Goal: Information Seeking & Learning: Learn about a topic

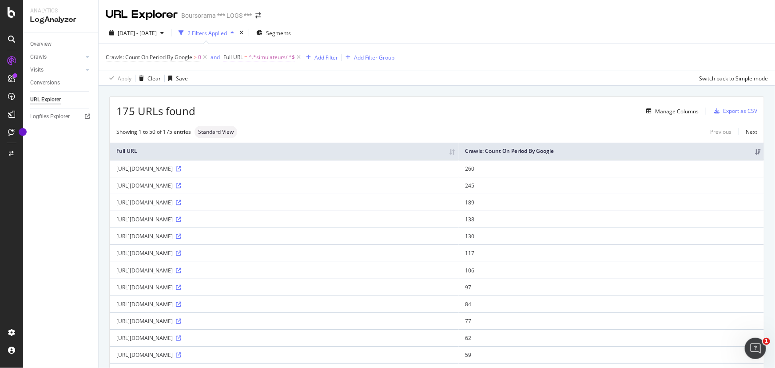
scroll to position [202, 0]
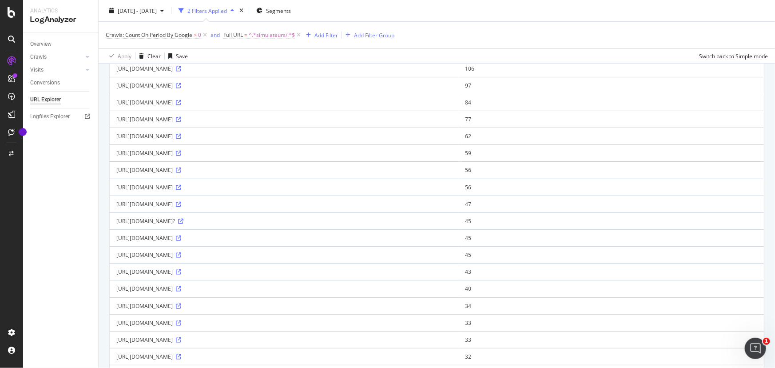
click at [274, 36] on span "^.*simulateurs/.*$" at bounding box center [272, 35] width 46 height 12
type input "/patrimoine/actualites/"
click at [327, 90] on div "Apply" at bounding box center [323, 91] width 14 height 8
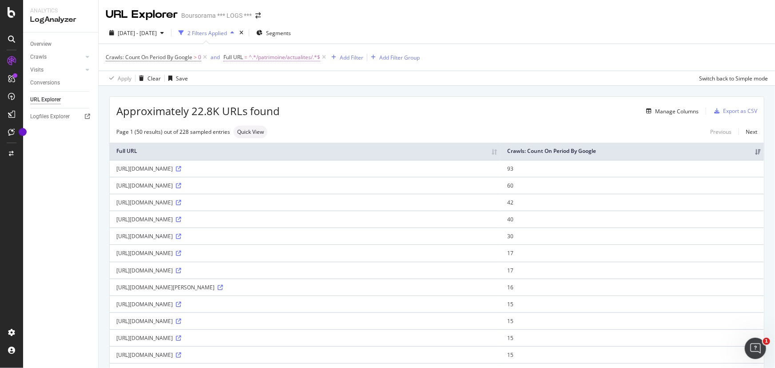
click at [278, 57] on span "^.*/patrimoine/actualites/.*$" at bounding box center [285, 57] width 72 height 12
click at [267, 94] on input "/patrimoine/actualites/" at bounding box center [274, 94] width 84 height 14
click at [264, 93] on input "/patrimoine/actualites/" at bounding box center [274, 94] width 84 height 14
drag, startPoint x: 264, startPoint y: 94, endPoint x: 228, endPoint y: 95, distance: 36.4
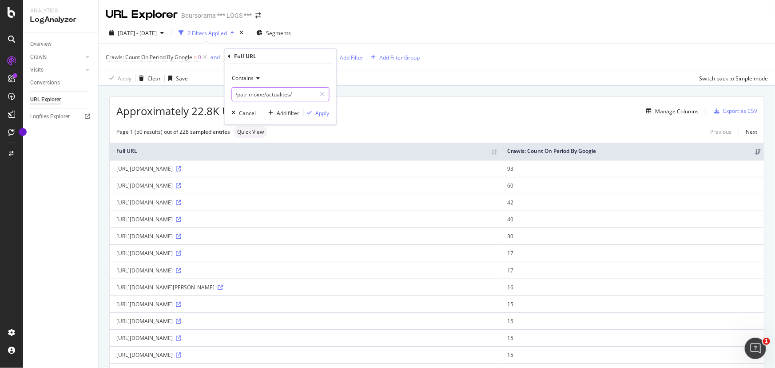
click at [228, 95] on div "Contains /patrimoine/actualites/ Cancel Add filter Apply" at bounding box center [281, 94] width 112 height 60
type input "/actualites/"
click at [319, 112] on div "Apply" at bounding box center [323, 113] width 14 height 8
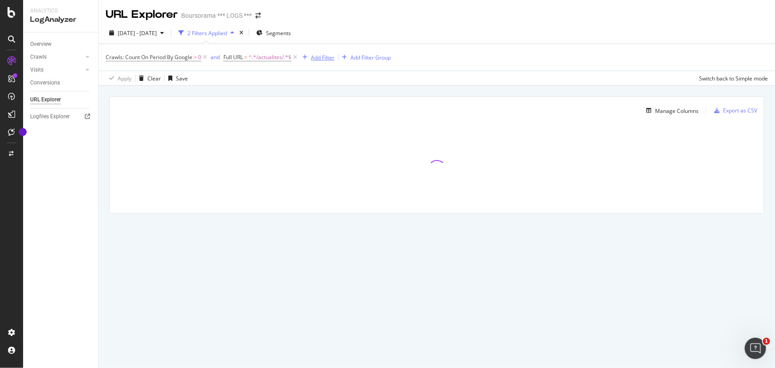
click at [321, 54] on div "Add Filter" at bounding box center [323, 58] width 24 height 8
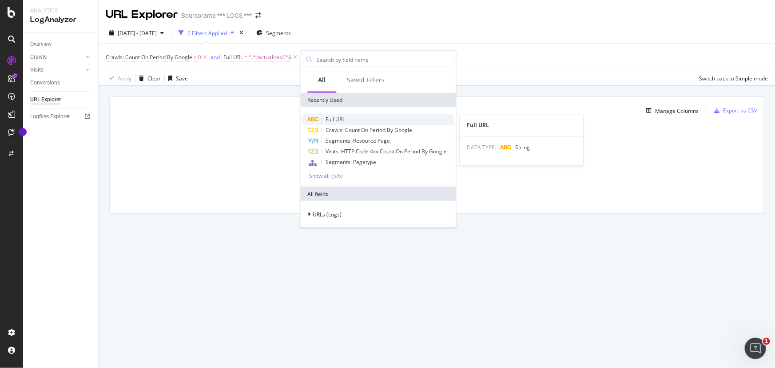
click at [329, 118] on span "Full URL" at bounding box center [336, 120] width 20 height 8
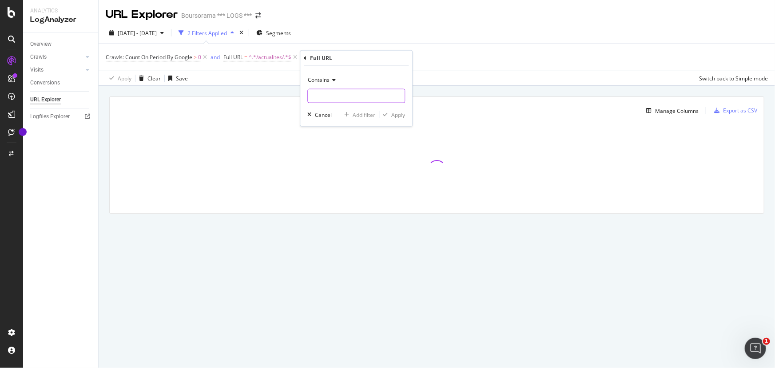
click at [328, 97] on input "text" at bounding box center [356, 96] width 97 height 14
paste input "/patrimoine"
type input "/patrimoine/"
click at [395, 112] on div "Apply" at bounding box center [398, 115] width 14 height 8
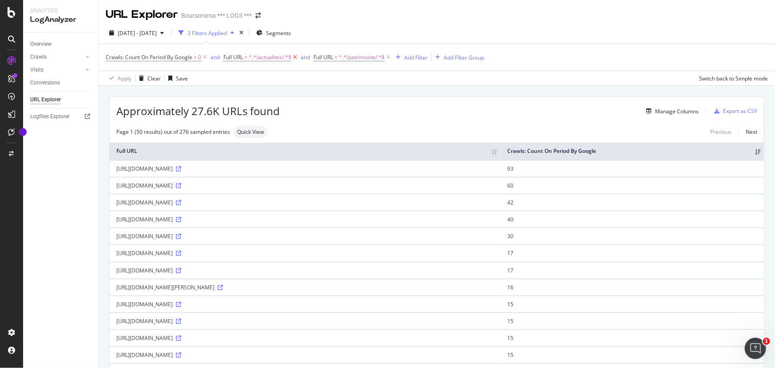
click at [295, 57] on icon at bounding box center [295, 57] width 8 height 9
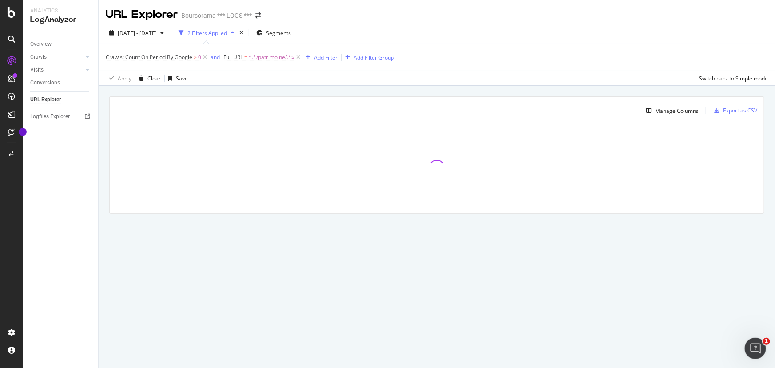
click at [102, 176] on div "Manage Columns Export as CSV Full URL Crawls: Count On Period By Google" at bounding box center [437, 165] width 677 height 159
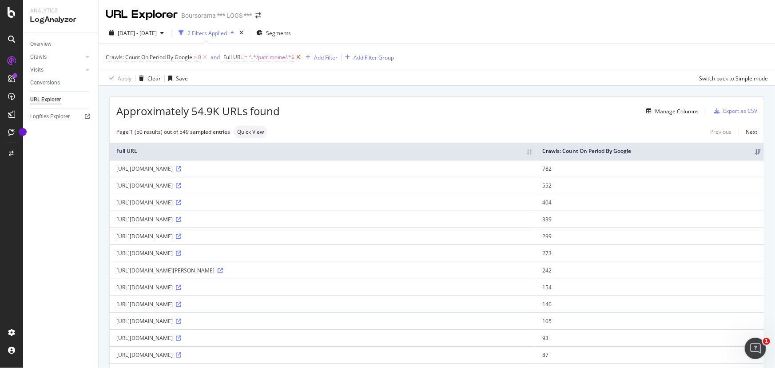
click at [299, 59] on icon at bounding box center [299, 57] width 8 height 9
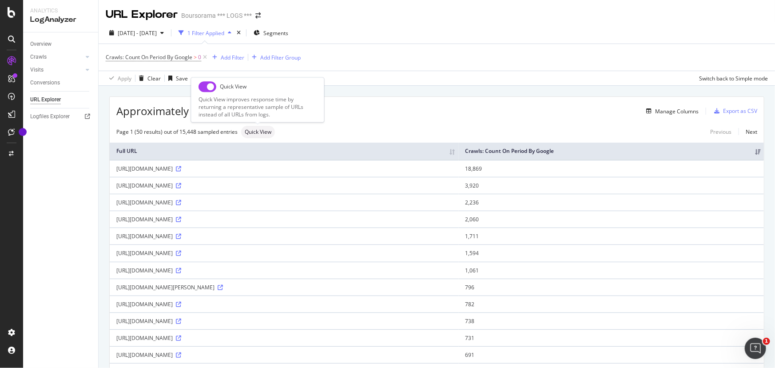
click at [207, 88] on input "checkbox" at bounding box center [208, 86] width 18 height 11
checkbox input "true"
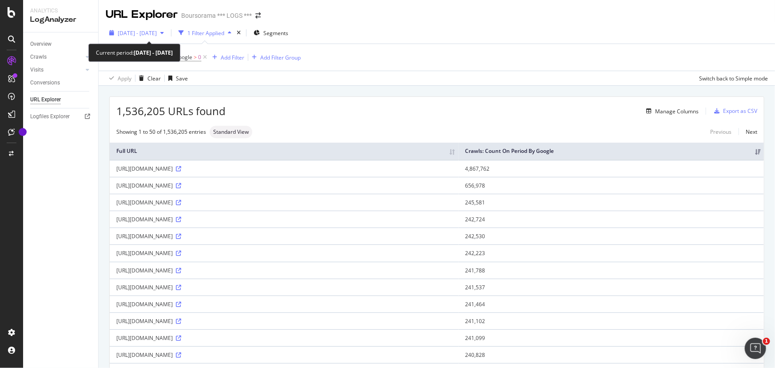
click at [157, 35] on span "[DATE] - [DATE]" at bounding box center [137, 33] width 39 height 8
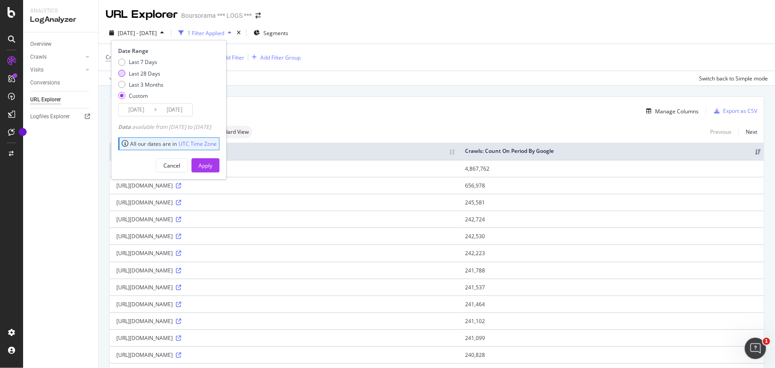
click at [147, 71] on div "Last 28 Days" at bounding box center [145, 74] width 32 height 8
type input "[DATE]"
click at [212, 163] on div "Apply" at bounding box center [206, 166] width 14 height 8
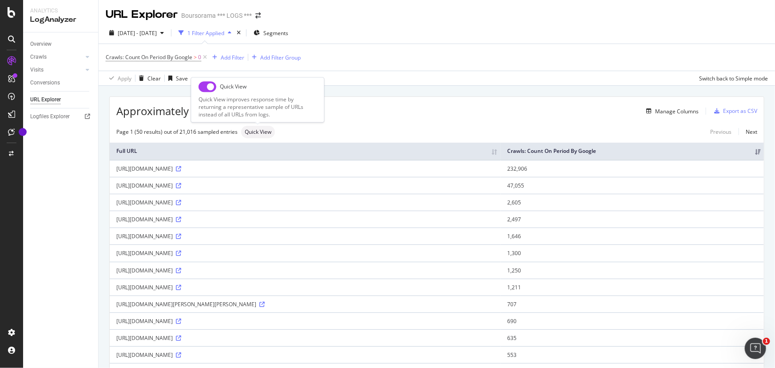
click at [205, 85] on input "checkbox" at bounding box center [208, 86] width 18 height 11
checkbox input "true"
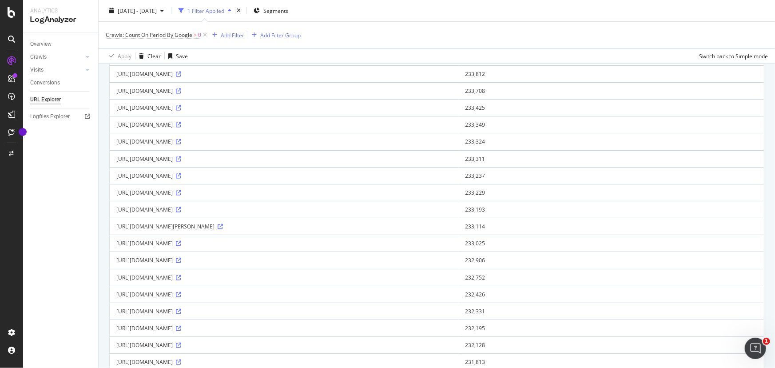
scroll to position [363, 0]
drag, startPoint x: 270, startPoint y: 258, endPoint x: 209, endPoint y: 260, distance: 60.9
click at [209, 260] on div "[URL][DOMAIN_NAME]" at bounding box center [284, 263] width 336 height 8
copy div "/actualites/"
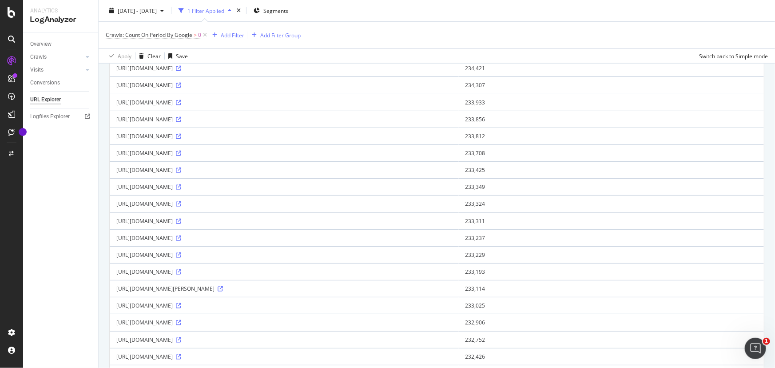
scroll to position [161, 0]
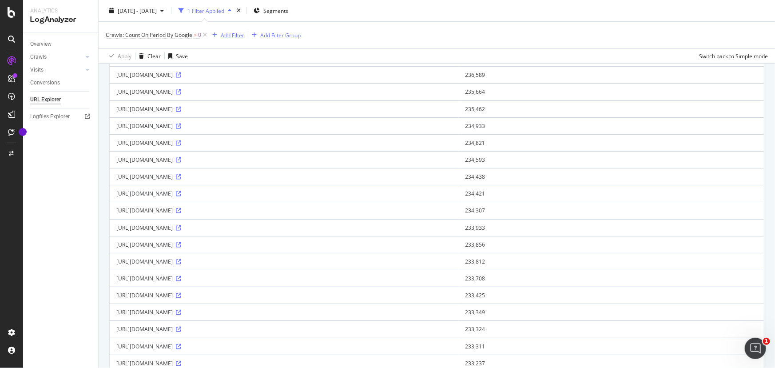
click at [235, 35] on div "Add Filter" at bounding box center [233, 35] width 24 height 8
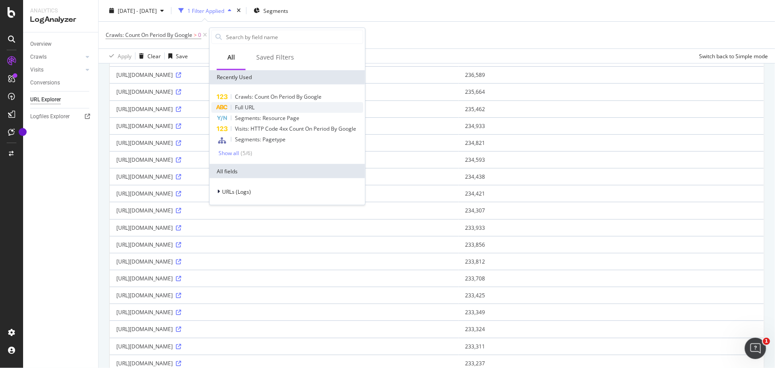
click at [247, 109] on span "Full URL" at bounding box center [245, 108] width 20 height 8
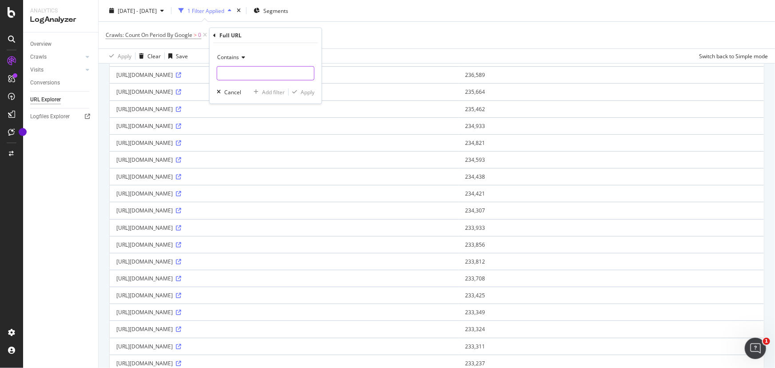
click at [262, 73] on input "text" at bounding box center [265, 73] width 97 height 14
paste input "/actualites/"
type input "/actualites/"
click at [300, 91] on div "button" at bounding box center [295, 91] width 12 height 5
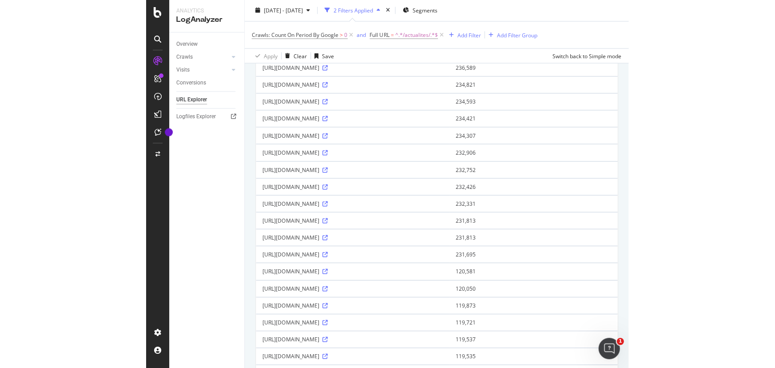
scroll to position [80, 0]
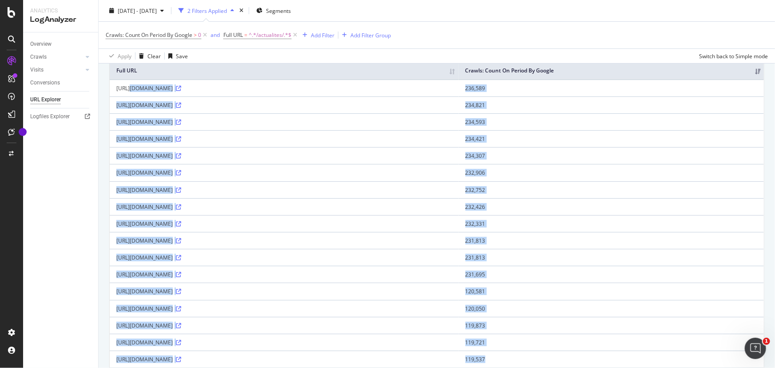
drag, startPoint x: 116, startPoint y: 87, endPoint x: 683, endPoint y: 355, distance: 627.9
copy tbody "[URL][DOMAIN_NAME] 236,589 [URL][DOMAIN_NAME] 234,821 [URL][DOMAIN_NAME] 234,59…"
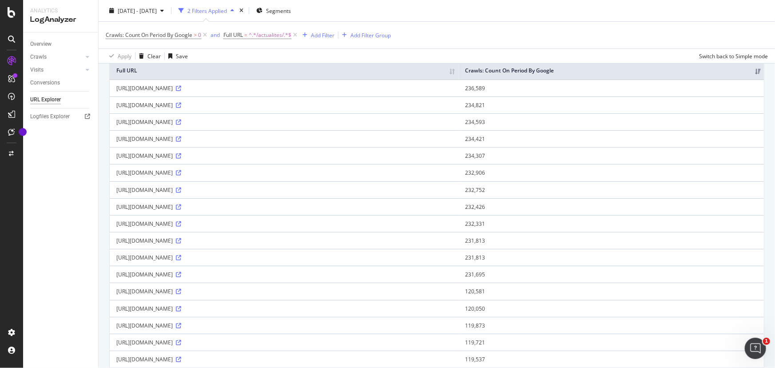
drag, startPoint x: 312, startPoint y: 323, endPoint x: 117, endPoint y: 323, distance: 195.1
click at [117, 323] on div "[URL][DOMAIN_NAME]" at bounding box center [284, 326] width 336 height 8
copy div "[URL][DOMAIN_NAME]"
click at [39, 70] on div "Visits" at bounding box center [36, 69] width 13 height 9
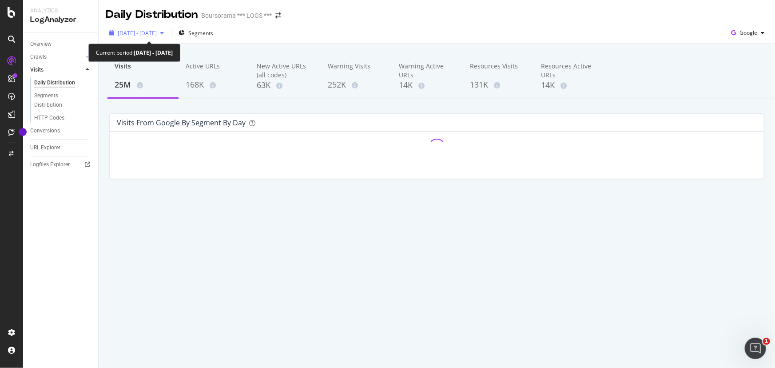
click at [168, 29] on div "[DATE] - [DATE]" at bounding box center [137, 32] width 62 height 13
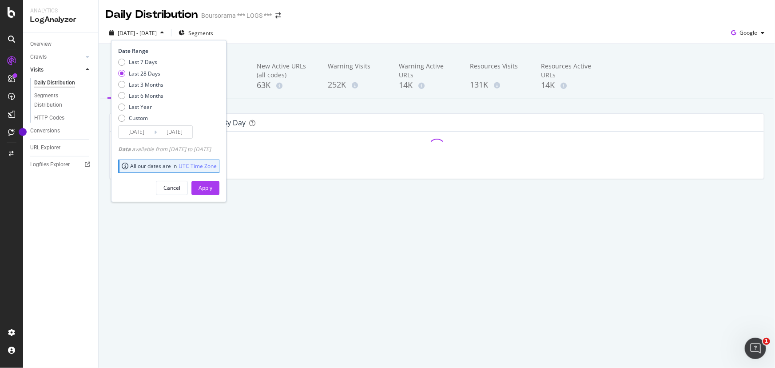
click at [104, 151] on div "Visits 25M Active URLs 168K New Active URLs (all codes) 63K Warning Visits 252K…" at bounding box center [437, 131] width 677 height 175
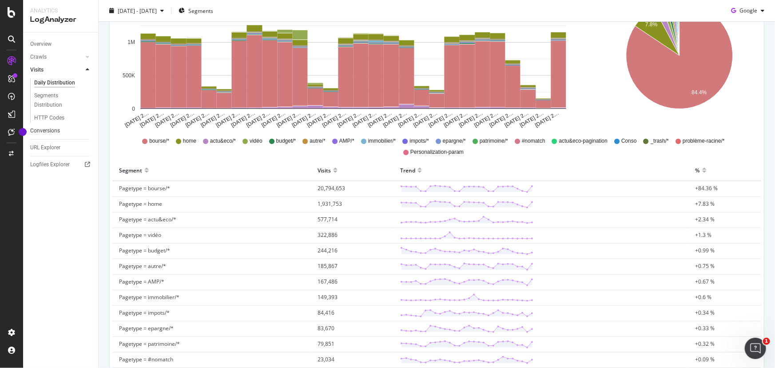
scroll to position [151, 0]
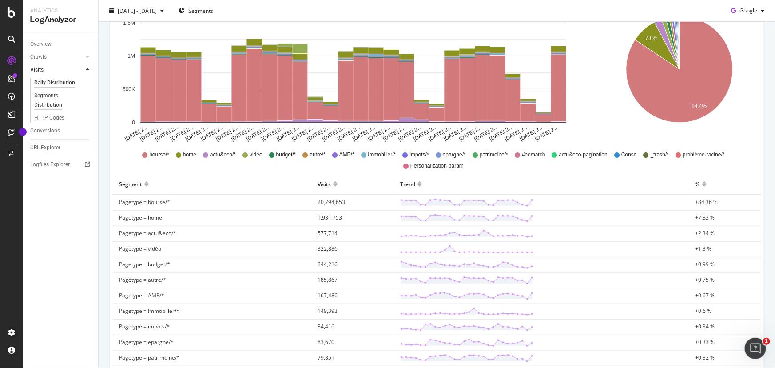
click at [42, 95] on div "Segments Distribution" at bounding box center [58, 100] width 49 height 19
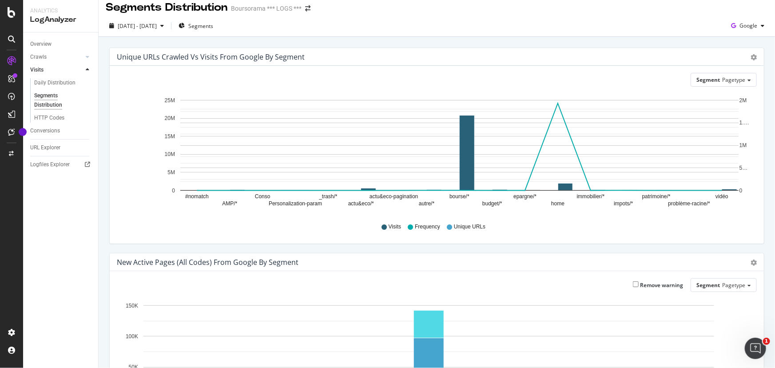
scroll to position [7, 0]
click at [54, 116] on div "LogAnalyzer" at bounding box center [50, 116] width 35 height 9
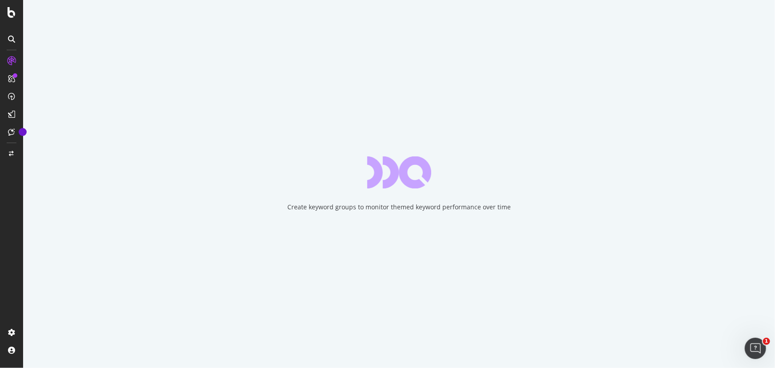
click at [26, 15] on div "Create keyword groups to monitor themed keyword performance over time" at bounding box center [399, 184] width 752 height 368
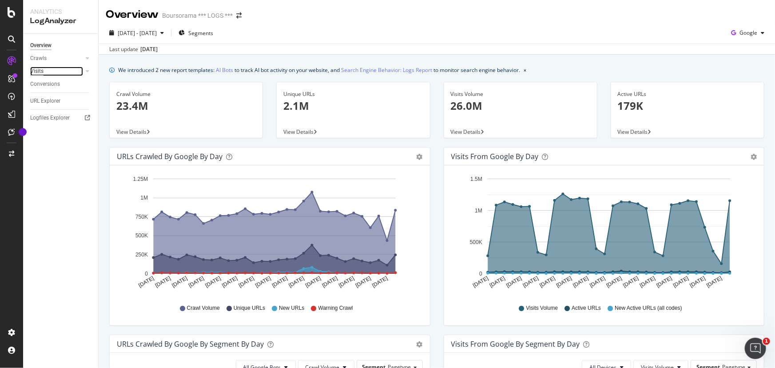
click at [43, 70] on div "Visits" at bounding box center [36, 71] width 13 height 9
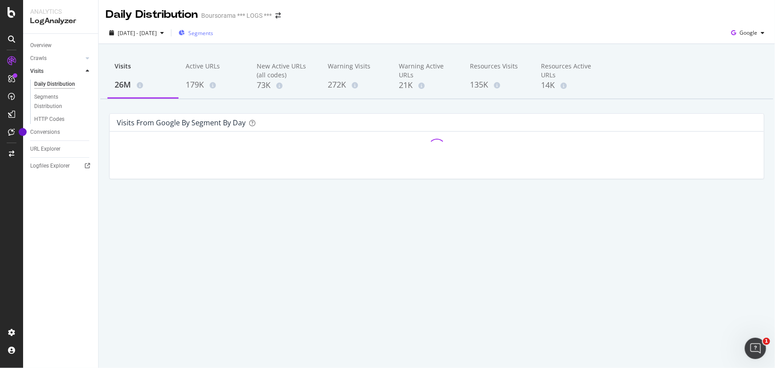
click at [213, 35] on span "Segments" at bounding box center [200, 33] width 25 height 8
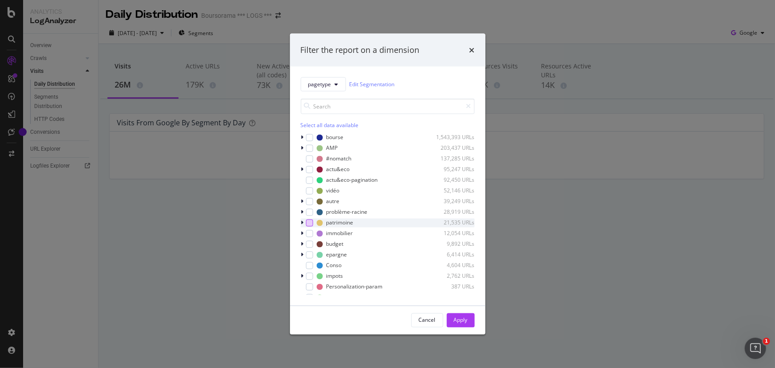
click at [309, 222] on div "modal" at bounding box center [309, 222] width 7 height 7
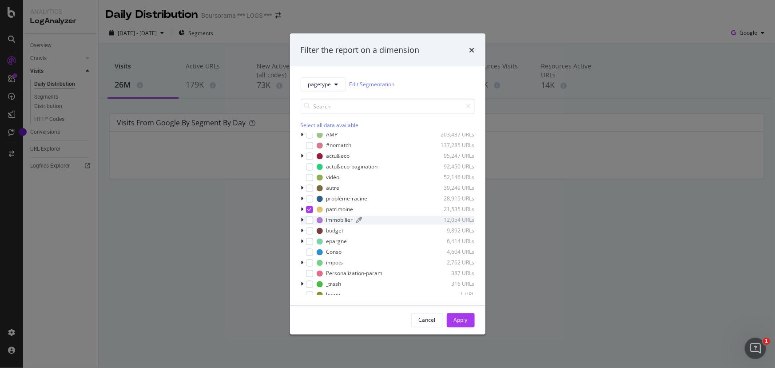
scroll to position [18, 0]
click at [309, 214] on div "modal" at bounding box center [309, 215] width 7 height 7
click at [307, 225] on div "modal" at bounding box center [309, 226] width 7 height 7
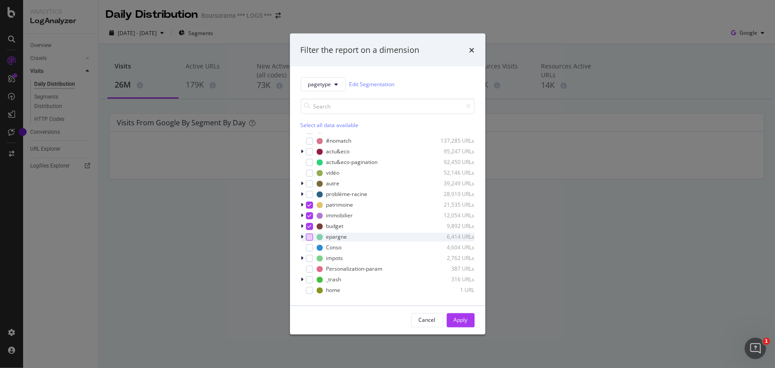
click at [310, 238] on div "modal" at bounding box center [309, 236] width 7 height 7
click at [307, 257] on div "modal" at bounding box center [309, 258] width 7 height 7
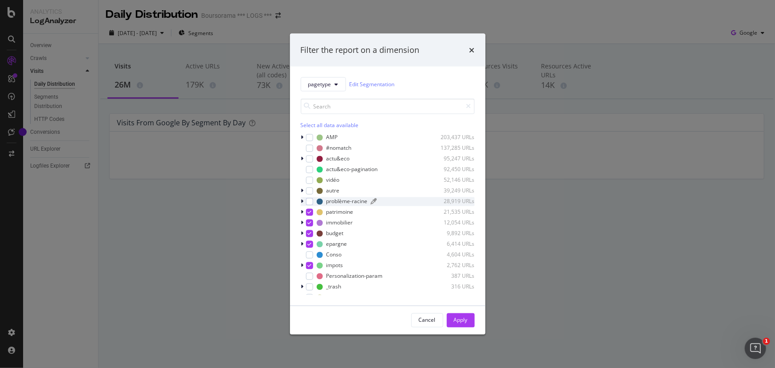
scroll to position [0, 0]
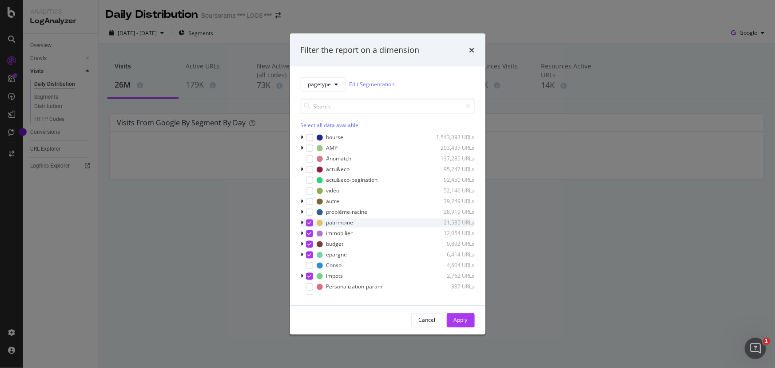
click at [310, 222] on icon "modal" at bounding box center [309, 222] width 4 height 4
click at [466, 320] on div "Apply" at bounding box center [461, 320] width 14 height 8
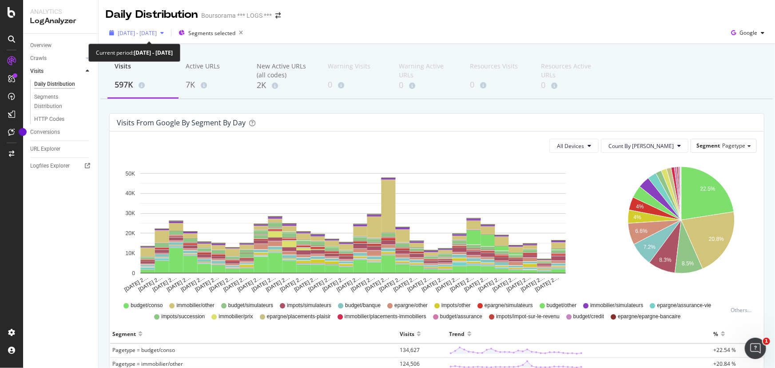
click at [157, 32] on span "2025 Aug. 17th - Sep. 15th" at bounding box center [137, 33] width 39 height 8
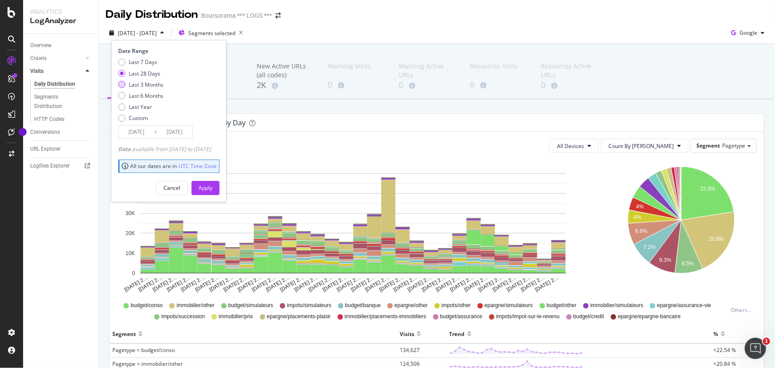
click at [145, 84] on div "Last 3 Months" at bounding box center [146, 85] width 35 height 8
click at [145, 134] on input "2025/06/16" at bounding box center [137, 132] width 36 height 12
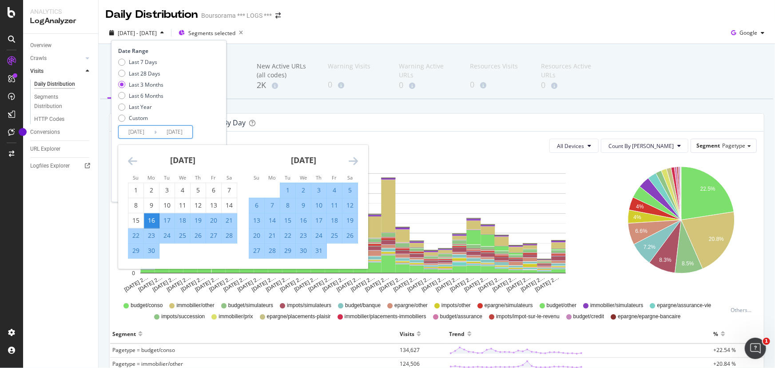
click at [349, 160] on icon "Move forward to switch to the next month." at bounding box center [353, 161] width 9 height 11
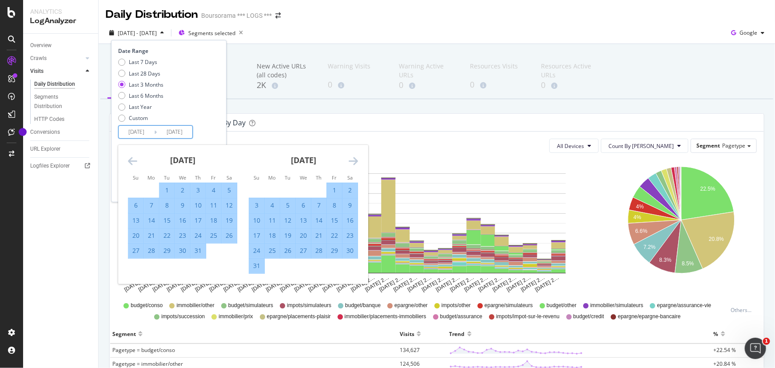
click at [153, 220] on div "14" at bounding box center [151, 220] width 15 height 9
type input "2025/07/14"
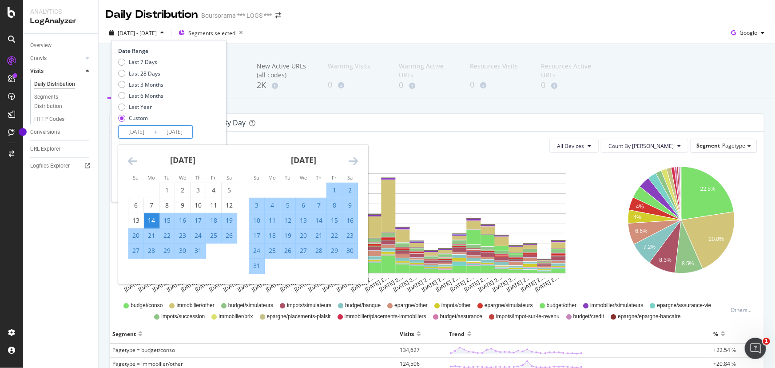
click at [356, 161] on icon "Move forward to switch to the next month." at bounding box center [353, 161] width 9 height 11
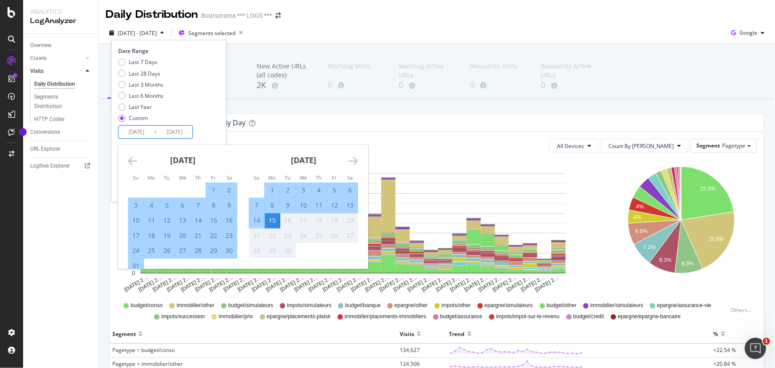
click at [260, 219] on div "14" at bounding box center [256, 220] width 15 height 9
type input "2025/09/14"
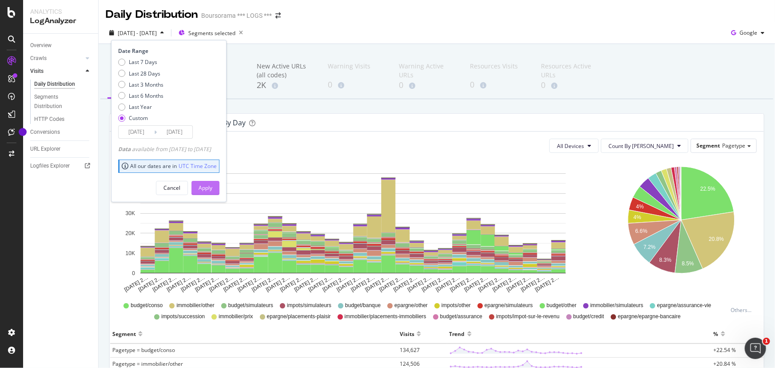
click at [212, 191] on div "Apply" at bounding box center [206, 187] width 14 height 13
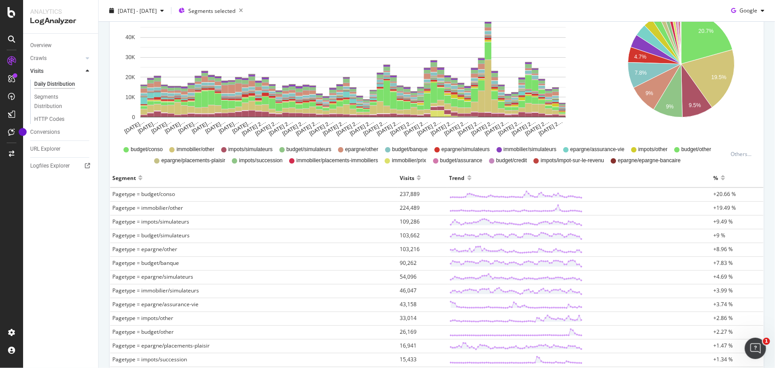
scroll to position [161, 0]
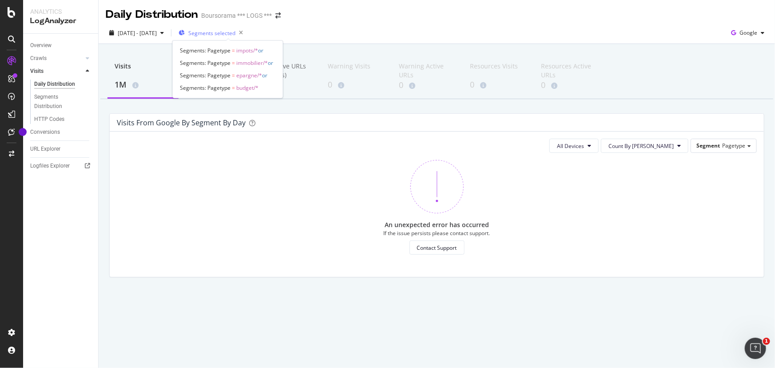
click at [223, 32] on span "Segments selected" at bounding box center [211, 33] width 47 height 8
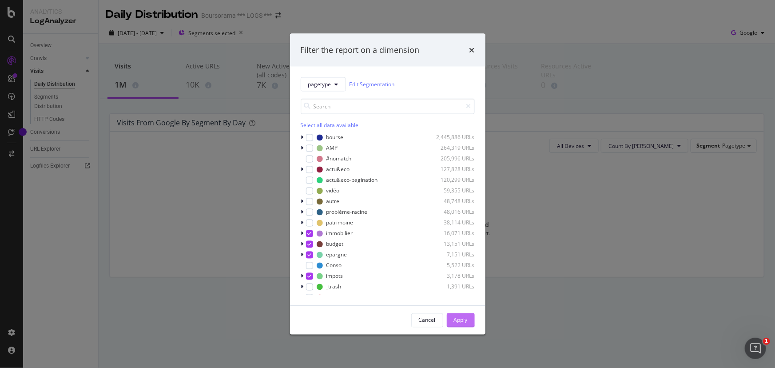
click at [458, 320] on div "Apply" at bounding box center [461, 320] width 14 height 8
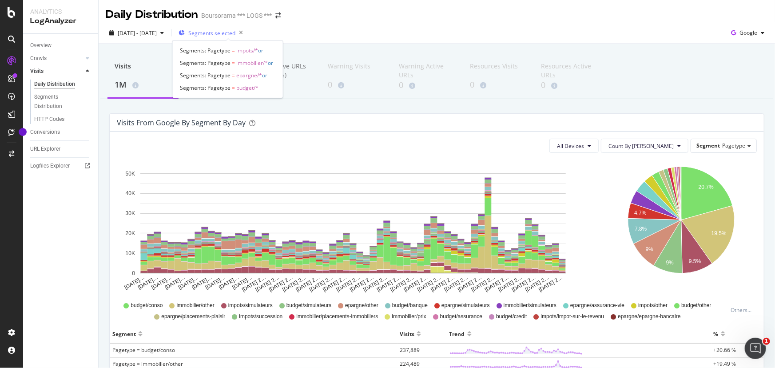
click at [223, 35] on span "Segments selected" at bounding box center [211, 33] width 47 height 8
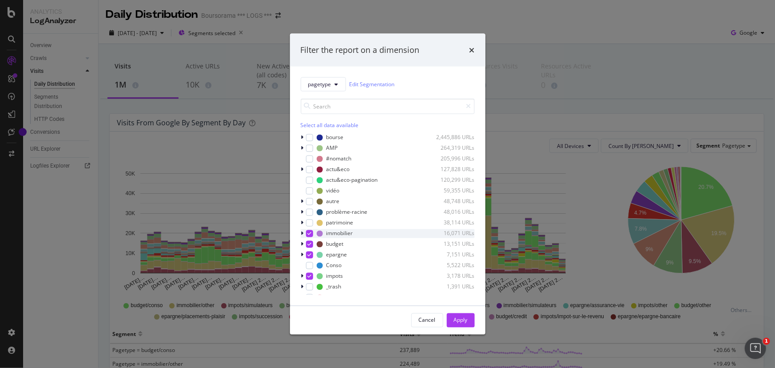
click at [303, 233] on icon "modal" at bounding box center [302, 233] width 3 height 5
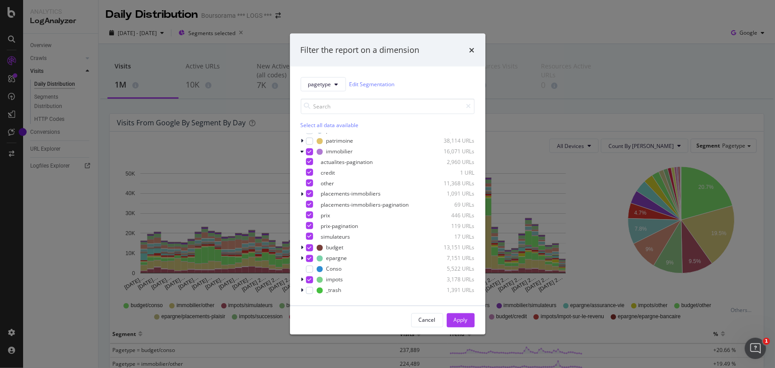
scroll to position [69, 0]
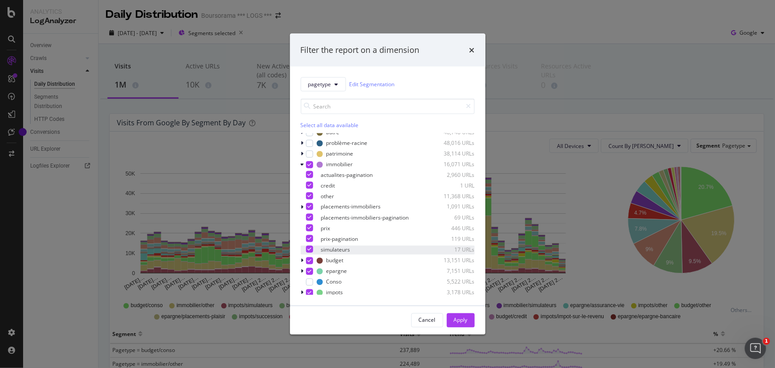
click at [311, 251] on icon "modal" at bounding box center [309, 249] width 4 height 4
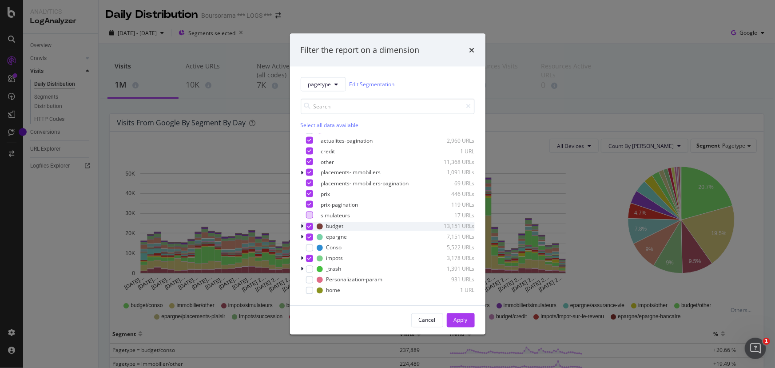
click at [303, 226] on icon "modal" at bounding box center [302, 225] width 3 height 5
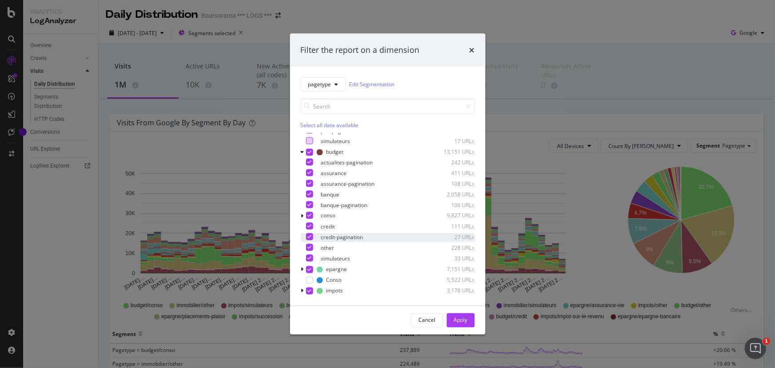
scroll to position [190, 0]
click at [311, 236] on icon "modal" at bounding box center [309, 234] width 4 height 4
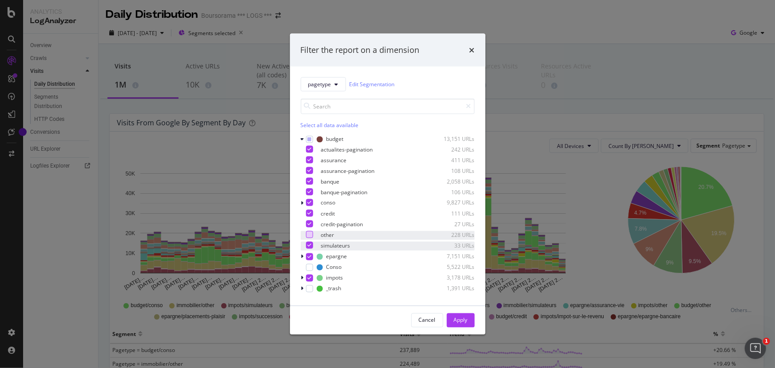
click at [311, 247] on icon "modal" at bounding box center [309, 245] width 4 height 4
click at [313, 238] on div "modal" at bounding box center [309, 234] width 7 height 7
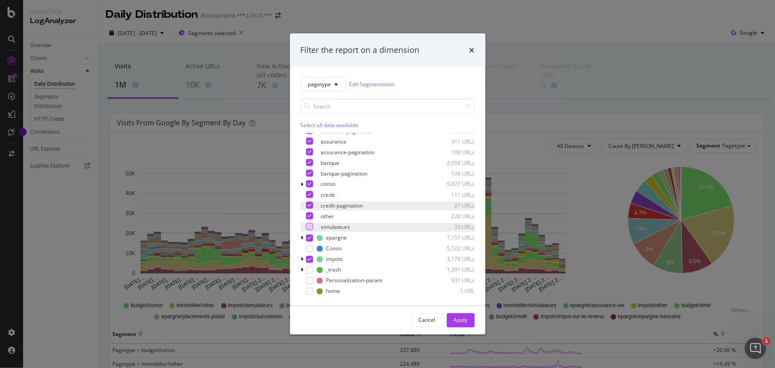
scroll to position [215, 0]
click at [303, 235] on icon "modal" at bounding box center [302, 236] width 3 height 5
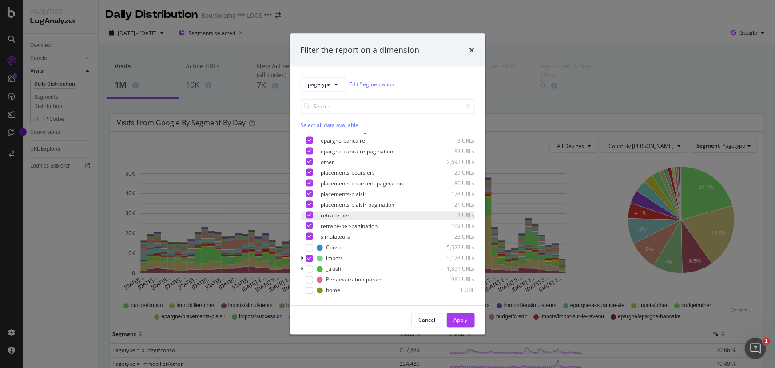
scroll to position [360, 0]
click at [311, 235] on icon "modal" at bounding box center [309, 236] width 4 height 4
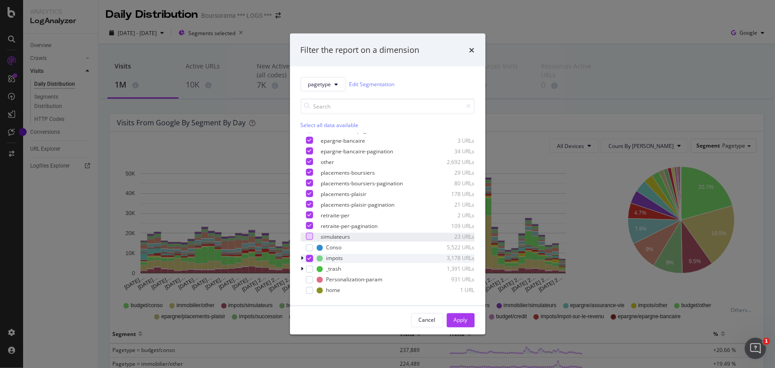
click at [303, 258] on icon "modal" at bounding box center [302, 257] width 3 height 5
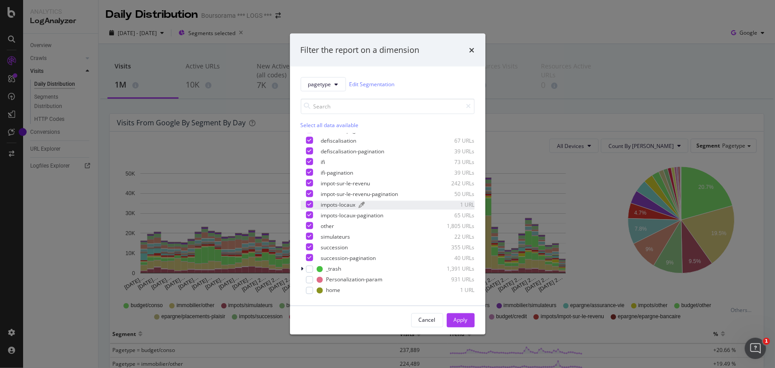
scroll to position [499, 0]
click at [311, 235] on icon "modal" at bounding box center [309, 236] width 4 height 4
click at [457, 320] on div "Apply" at bounding box center [461, 320] width 14 height 8
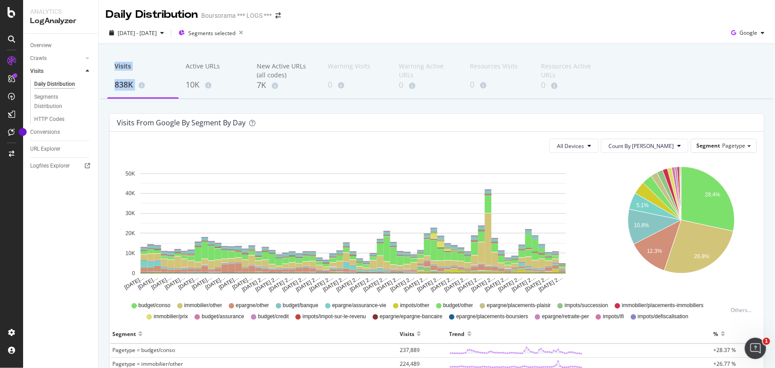
drag, startPoint x: 105, startPoint y: 84, endPoint x: 134, endPoint y: 84, distance: 29.3
click at [134, 84] on div "Visits 838K Active URLs 10K New Active URLs (all codes) 7K Warning Visits 0 War…" at bounding box center [436, 77] width 673 height 44
drag, startPoint x: 113, startPoint y: 83, endPoint x: 130, endPoint y: 85, distance: 17.0
click at [130, 85] on div "Visits 838K" at bounding box center [143, 77] width 71 height 44
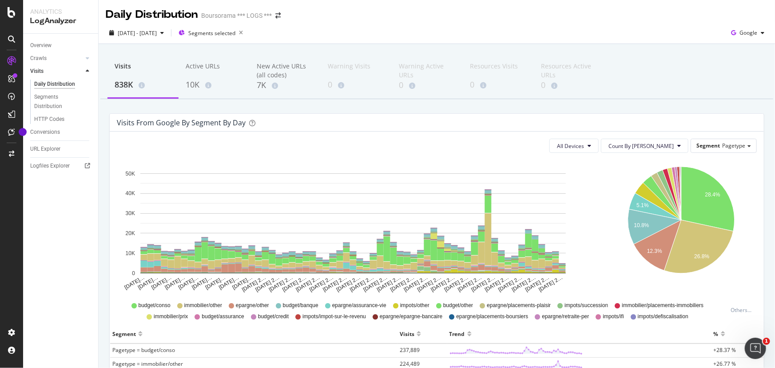
drag, startPoint x: 102, startPoint y: 127, endPoint x: 106, endPoint y: 101, distance: 26.2
drag, startPoint x: 113, startPoint y: 84, endPoint x: 127, endPoint y: 84, distance: 14.2
click at [127, 84] on div "Visits 838K" at bounding box center [143, 77] width 71 height 44
copy div "838"
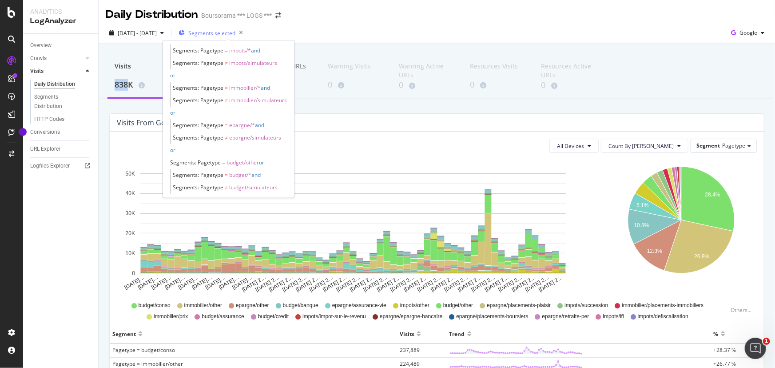
click at [235, 32] on span "Segments selected" at bounding box center [211, 33] width 47 height 8
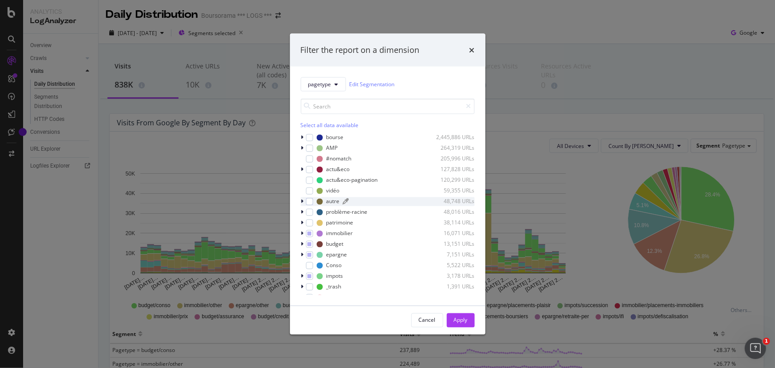
scroll to position [18, 0]
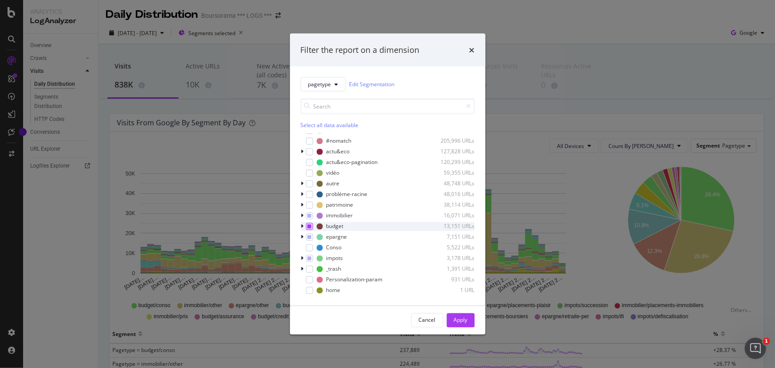
click at [307, 226] on icon "modal" at bounding box center [309, 226] width 4 height 4
click at [308, 224] on icon "modal" at bounding box center [309, 226] width 4 height 4
click at [307, 235] on icon "modal" at bounding box center [309, 237] width 4 height 4
click at [308, 259] on icon "modal" at bounding box center [309, 258] width 4 height 4
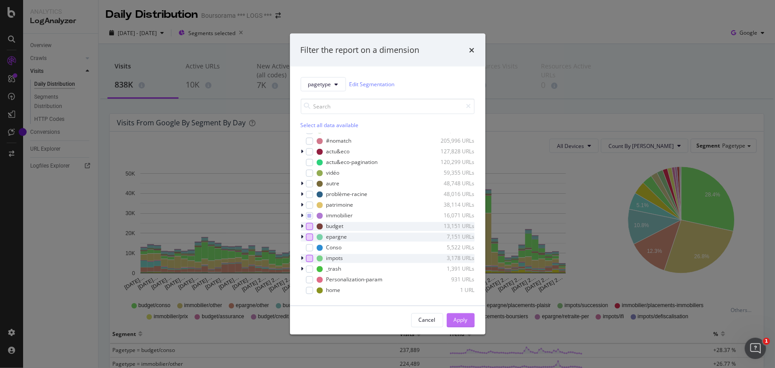
click at [467, 322] on div "Apply" at bounding box center [461, 320] width 14 height 8
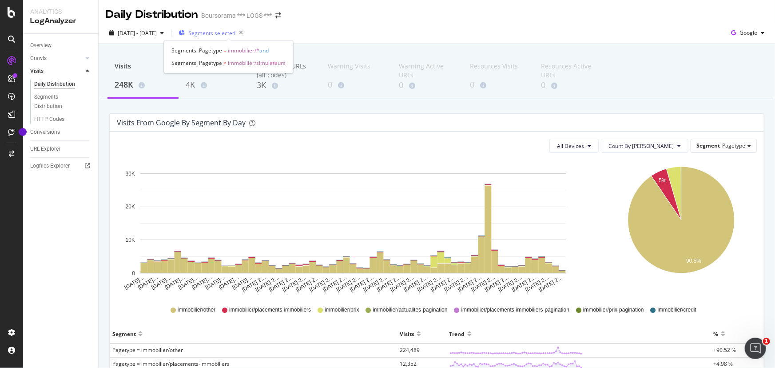
click at [219, 33] on span "Segments selected" at bounding box center [211, 33] width 47 height 8
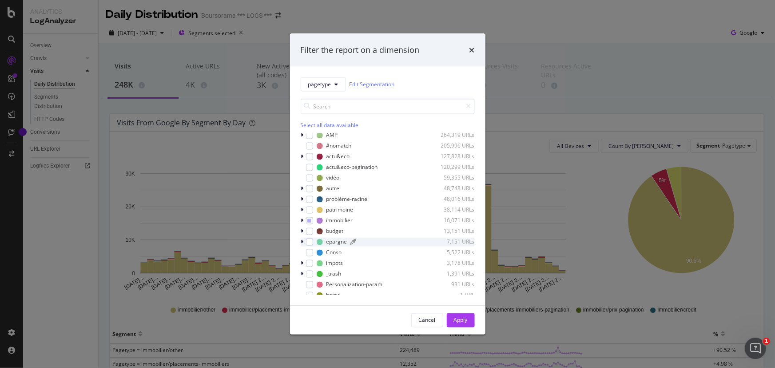
scroll to position [18, 0]
click at [311, 215] on div "modal" at bounding box center [309, 215] width 7 height 7
click at [310, 215] on icon "modal" at bounding box center [309, 215] width 4 height 4
click at [311, 237] on div "modal" at bounding box center [309, 236] width 7 height 7
click at [303, 235] on icon "modal" at bounding box center [302, 236] width 3 height 5
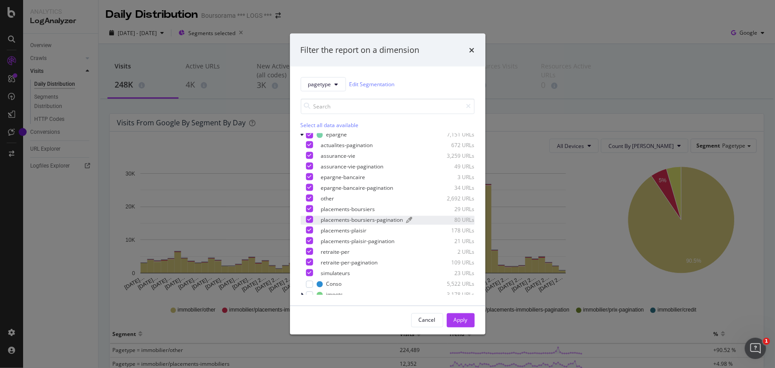
scroll to position [139, 0]
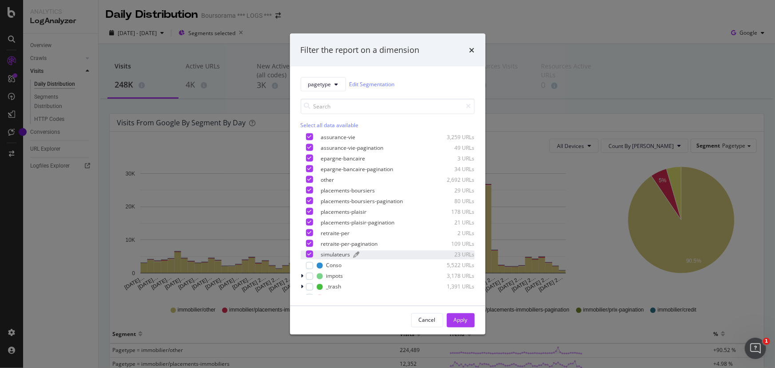
click at [339, 259] on div "simulateurs" at bounding box center [335, 255] width 29 height 8
click at [465, 319] on div "Apply" at bounding box center [461, 320] width 14 height 8
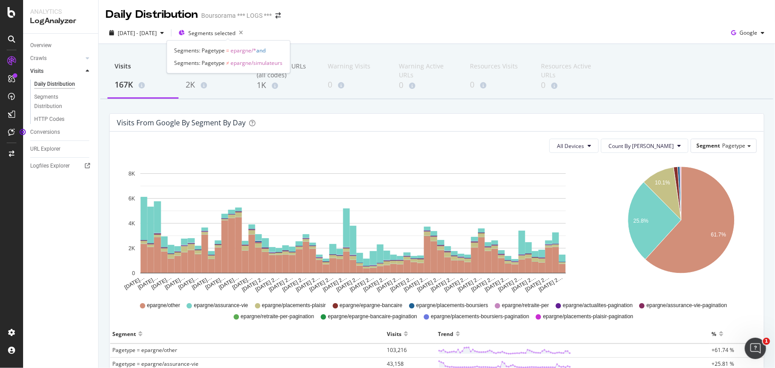
drag, startPoint x: 222, startPoint y: 31, endPoint x: 223, endPoint y: 43, distance: 11.6
click at [222, 31] on span "Segments selected" at bounding box center [211, 33] width 47 height 8
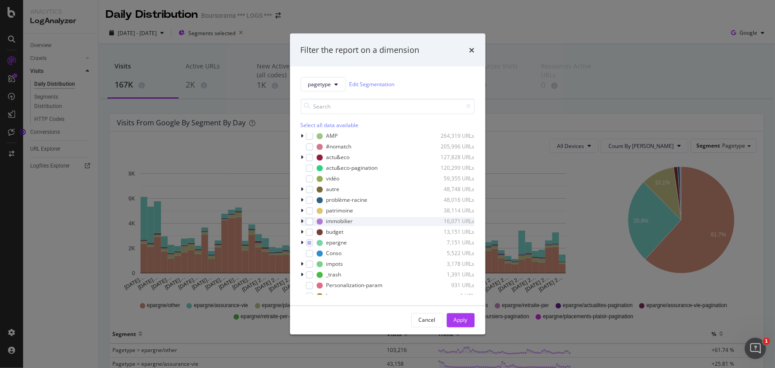
scroll to position [18, 0]
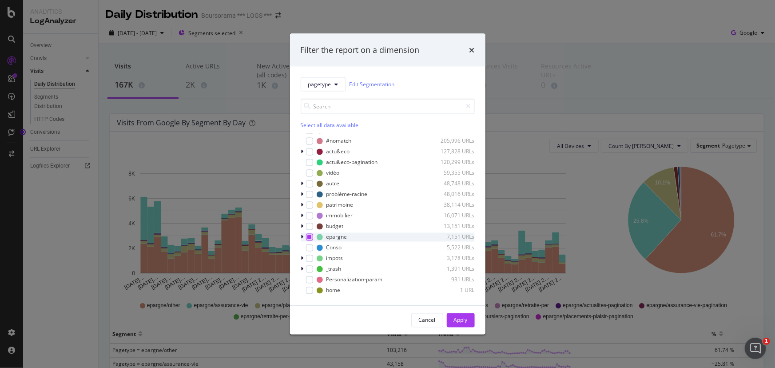
click at [311, 237] on icon "modal" at bounding box center [309, 237] width 4 height 4
click at [309, 237] on icon "modal" at bounding box center [309, 237] width 4 height 4
click at [308, 225] on div "modal" at bounding box center [309, 226] width 7 height 7
drag, startPoint x: 303, startPoint y: 226, endPoint x: 324, endPoint y: 224, distance: 21.0
click at [303, 226] on icon "modal" at bounding box center [302, 225] width 3 height 5
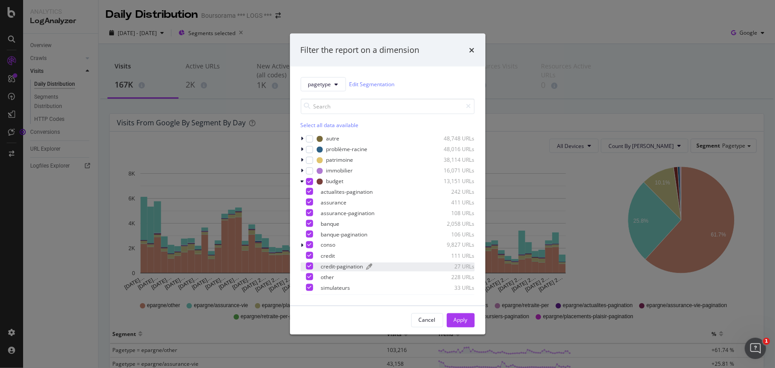
scroll to position [124, 0]
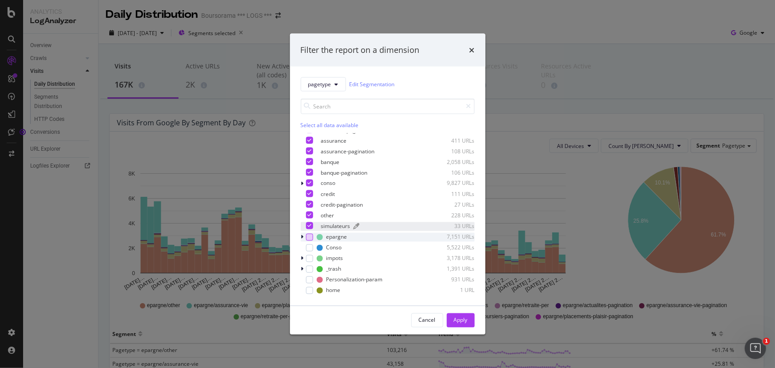
click at [342, 225] on div "simulateurs" at bounding box center [335, 227] width 29 height 8
click at [454, 315] on div "Apply" at bounding box center [461, 319] width 14 height 13
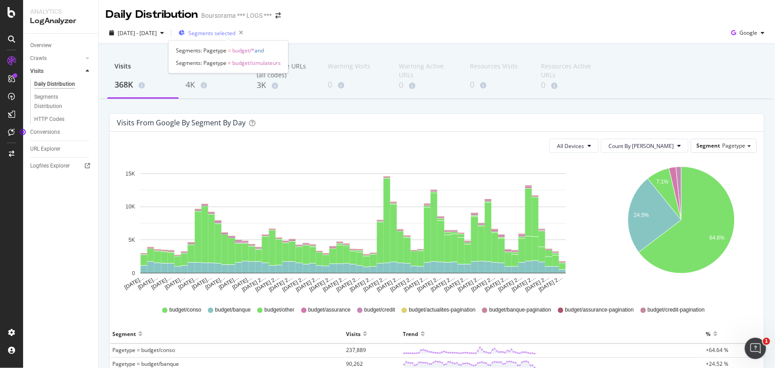
click at [235, 35] on span "Segments selected" at bounding box center [211, 33] width 47 height 8
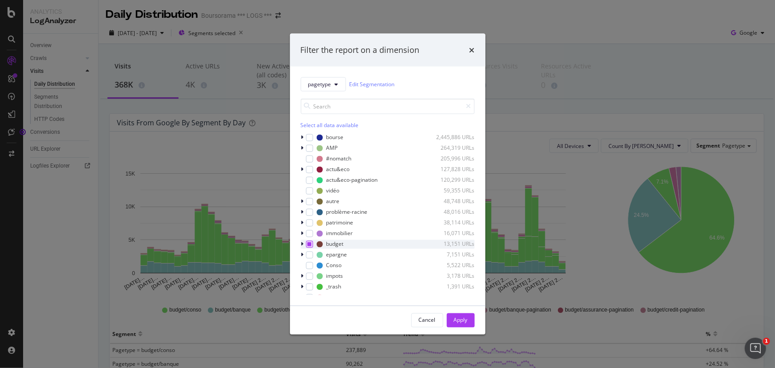
click at [311, 245] on icon "modal" at bounding box center [309, 244] width 4 height 4
click at [310, 245] on icon "modal" at bounding box center [309, 244] width 4 height 4
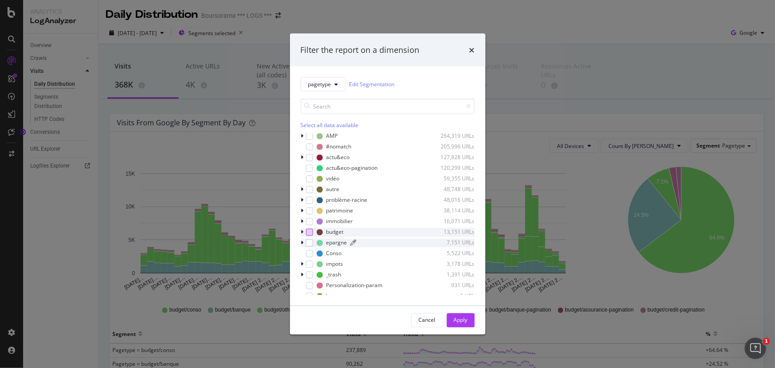
scroll to position [18, 0]
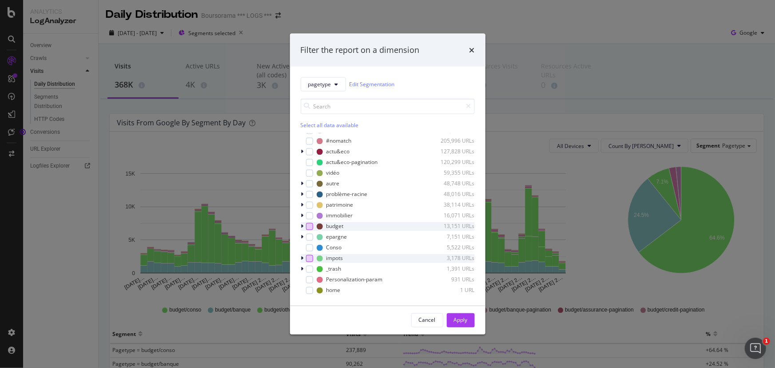
click at [309, 258] on div "modal" at bounding box center [309, 258] width 7 height 7
click at [302, 258] on icon "modal" at bounding box center [302, 257] width 3 height 5
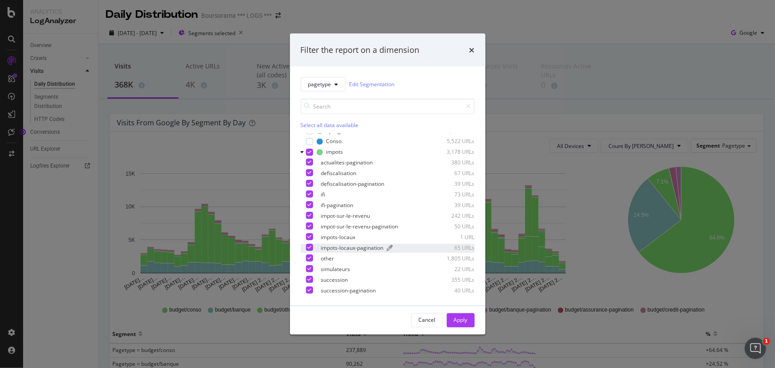
scroll to position [139, 0]
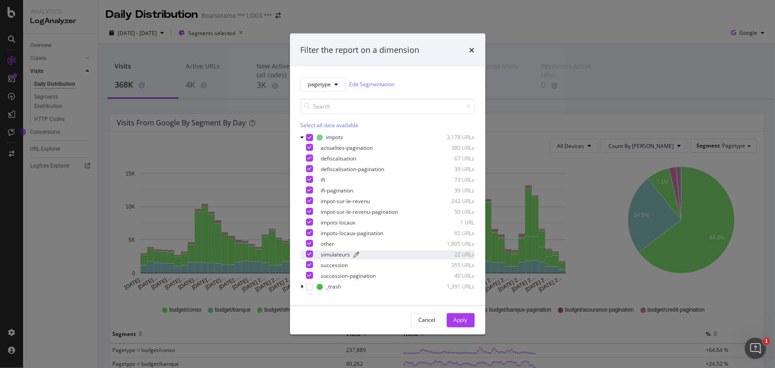
click at [339, 255] on div "simulateurs" at bounding box center [335, 255] width 29 height 8
click at [462, 320] on div "Apply" at bounding box center [461, 320] width 14 height 8
